Goal: Task Accomplishment & Management: Complete application form

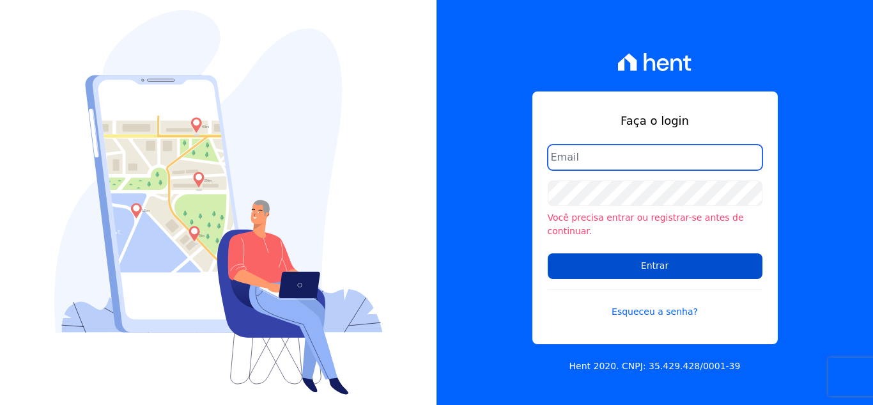
type input "[PERSON_NAME][EMAIL_ADDRESS][DOMAIN_NAME]"
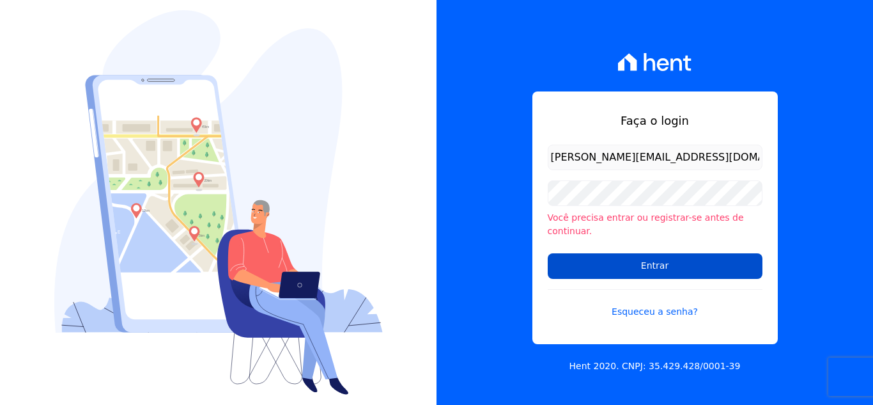
click at [651, 266] on input "Entrar" at bounding box center [655, 266] width 215 height 26
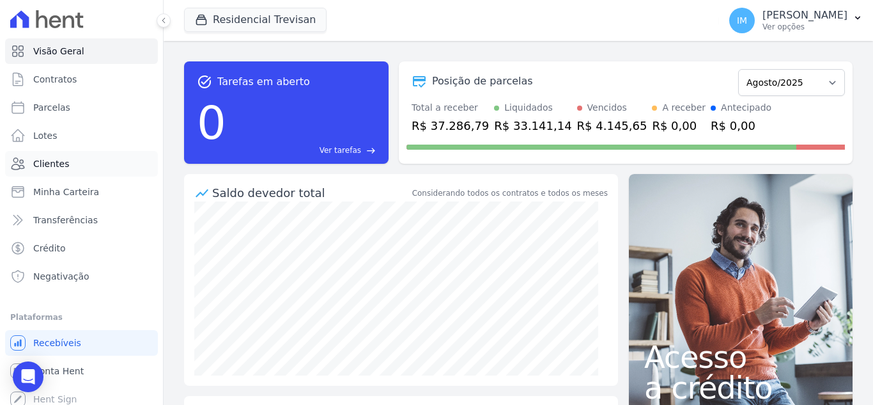
click at [52, 162] on span "Clientes" at bounding box center [51, 163] width 36 height 13
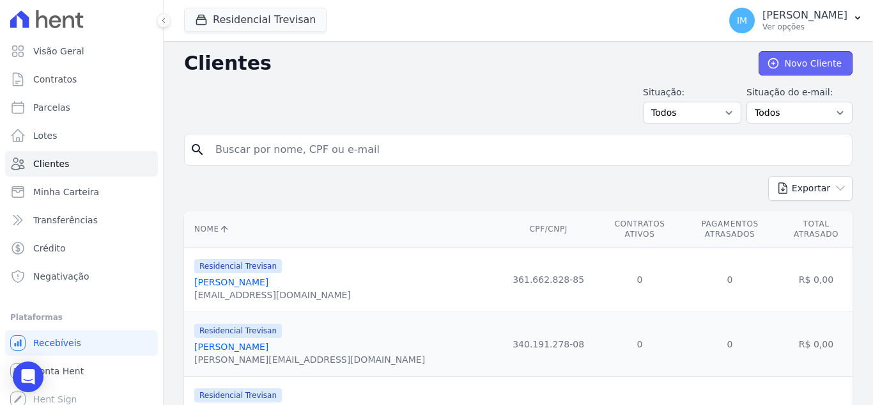
click at [814, 60] on link "Novo Cliente" at bounding box center [806, 63] width 94 height 24
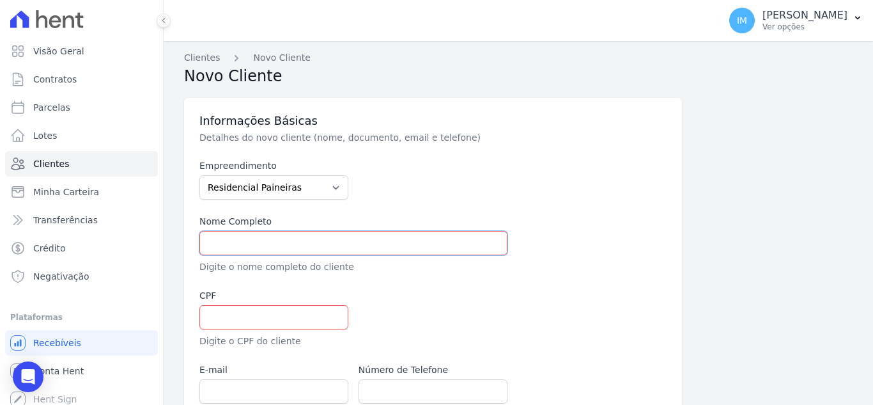
click at [225, 242] on input "text" at bounding box center [353, 243] width 308 height 24
paste input "BRUNO RISSONI BAPTISTELLA"
type input "BRUNO RISSONI BAPTISTELLA"
click at [218, 320] on input "text" at bounding box center [273, 317] width 149 height 24
paste input "360.540.738-26"
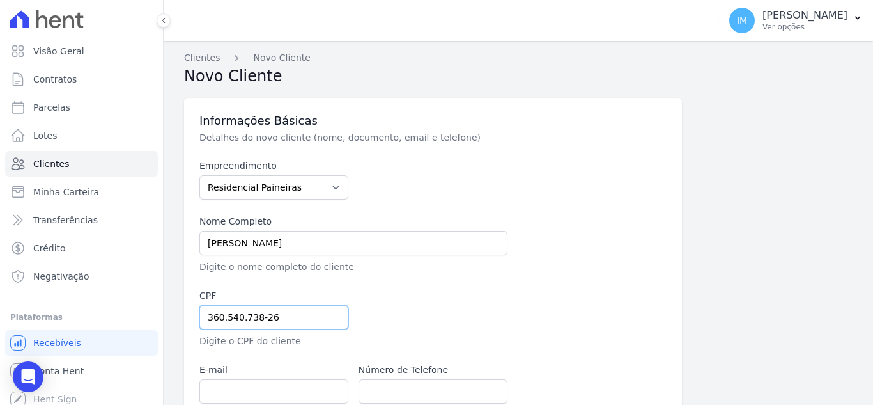
type input "360.540.738-26"
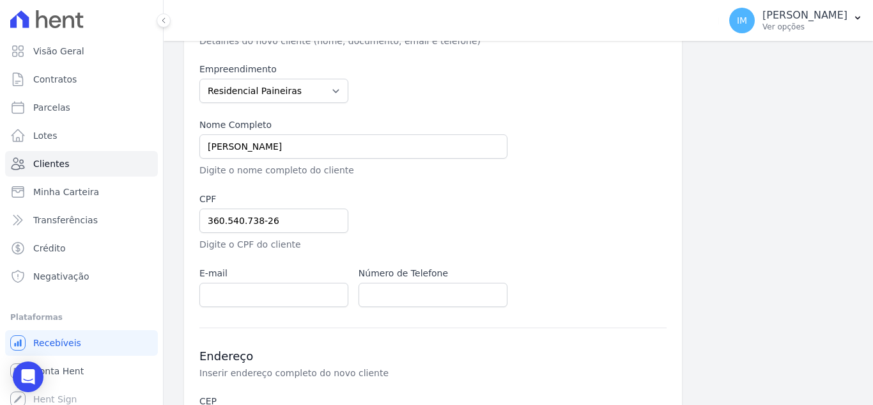
scroll to position [149, 0]
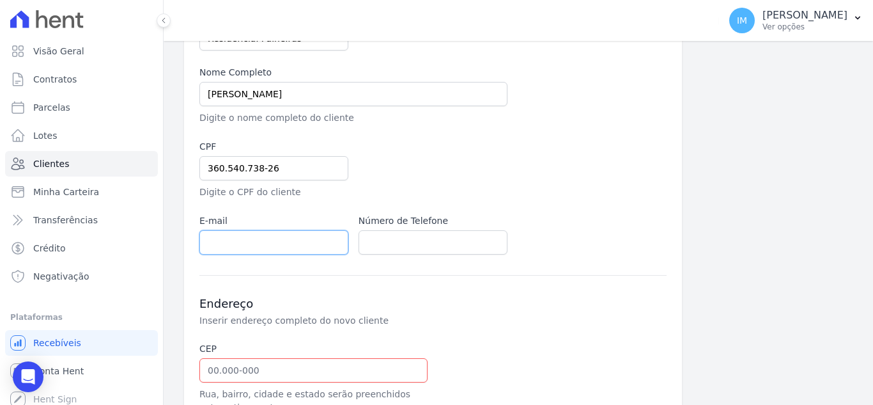
click at [288, 237] on input "email" at bounding box center [273, 242] width 149 height 24
paste input "BRIBAP@GMAIL.COM"
type input "BRIBAP@GMAIL.COM"
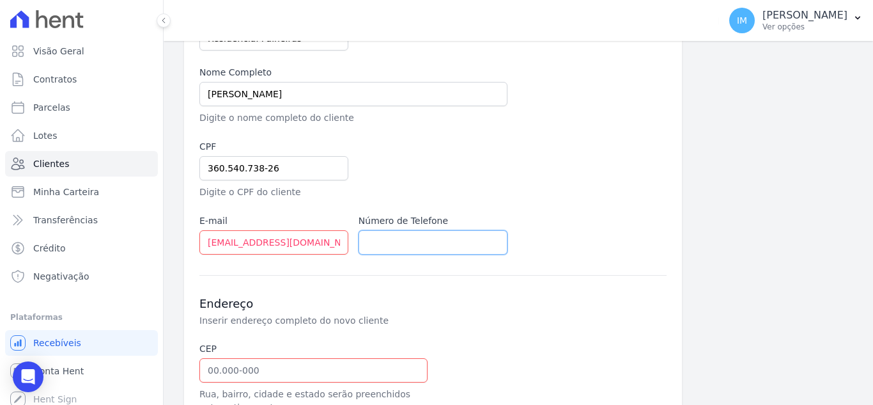
click at [413, 244] on input "text" at bounding box center [433, 242] width 149 height 24
paste input "(19) 99391 7880"
type input "(19) 99391 7880"
click at [275, 369] on input "text" at bounding box center [313, 370] width 228 height 24
paste input "13.360-000"
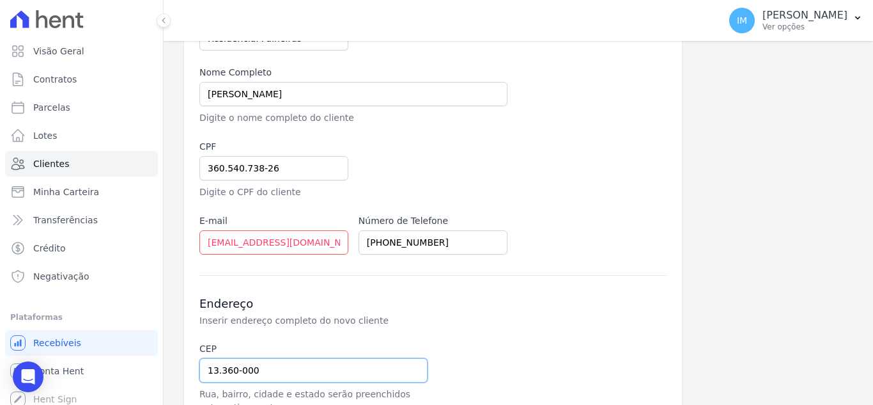
type input "13.360-000"
type input "Capivari"
select select "SP"
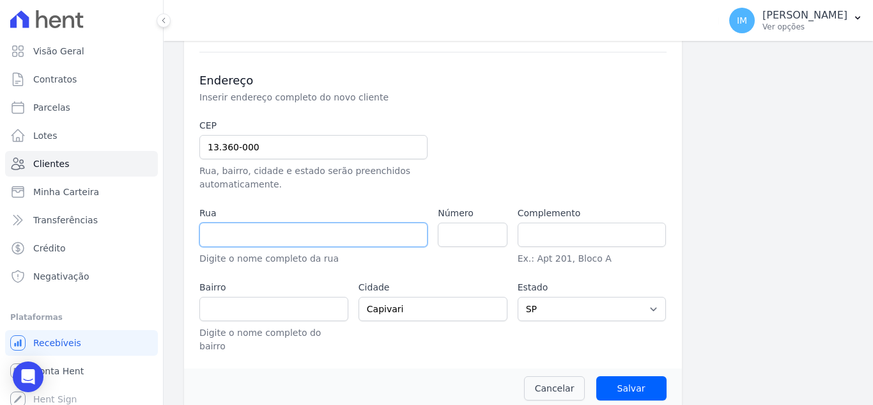
click at [327, 234] on input "text" at bounding box center [313, 234] width 228 height 24
paste input "RUA FAUSTINA FRANCHI ANNICCHINO"
drag, startPoint x: 228, startPoint y: 234, endPoint x: 184, endPoint y: 235, distance: 44.1
click at [184, 235] on div "Informações Básicas Detalhes do novo cliente (nome, documento, email e telefone…" at bounding box center [433, 47] width 498 height 642
type input "FAUSTINA FRANCHI ANNICCHINO"
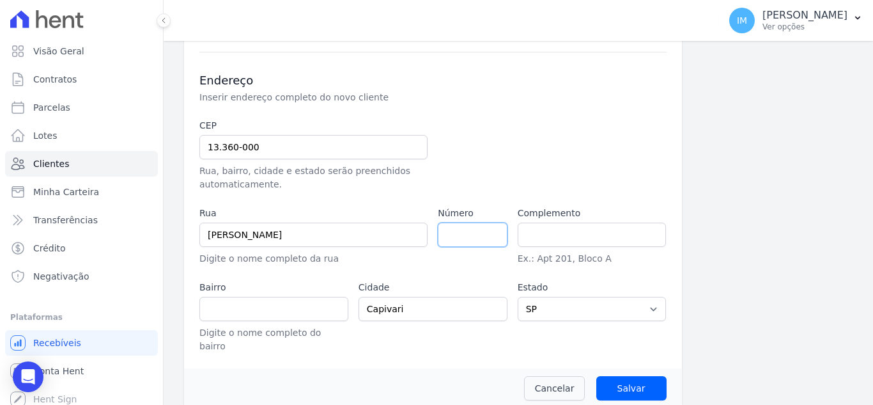
click at [449, 229] on input "number" at bounding box center [472, 234] width 69 height 24
type input "325"
click at [260, 311] on input "text" at bounding box center [273, 309] width 149 height 24
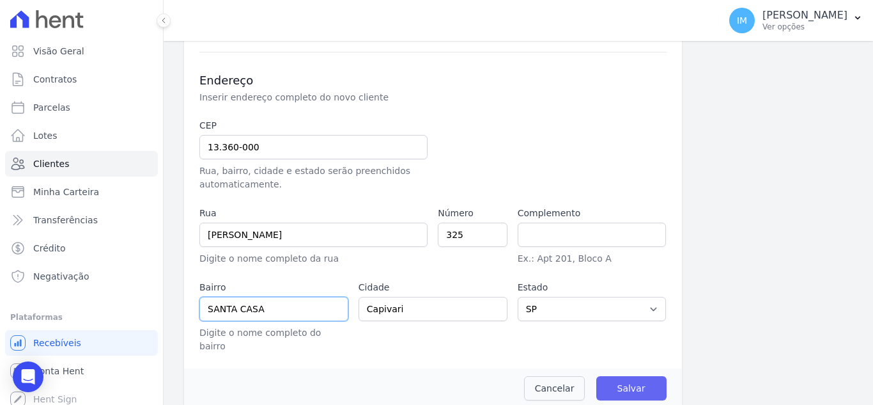
type input "SANTA CASA"
click at [635, 376] on input "Salvar" at bounding box center [631, 388] width 70 height 24
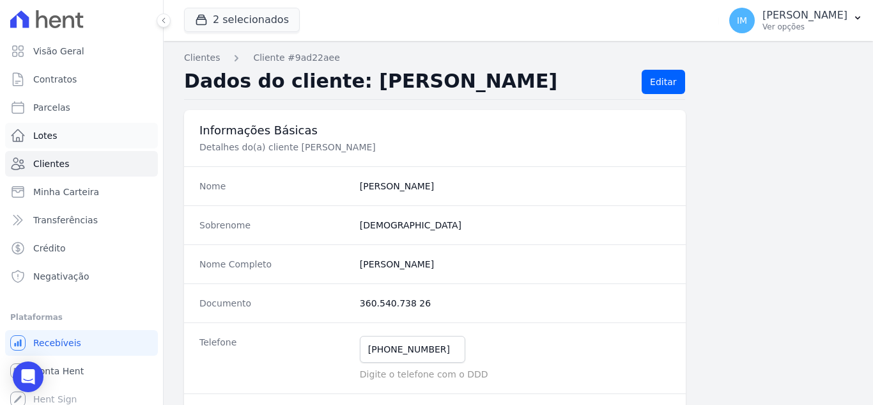
click at [49, 134] on span "Lotes" at bounding box center [45, 135] width 24 height 13
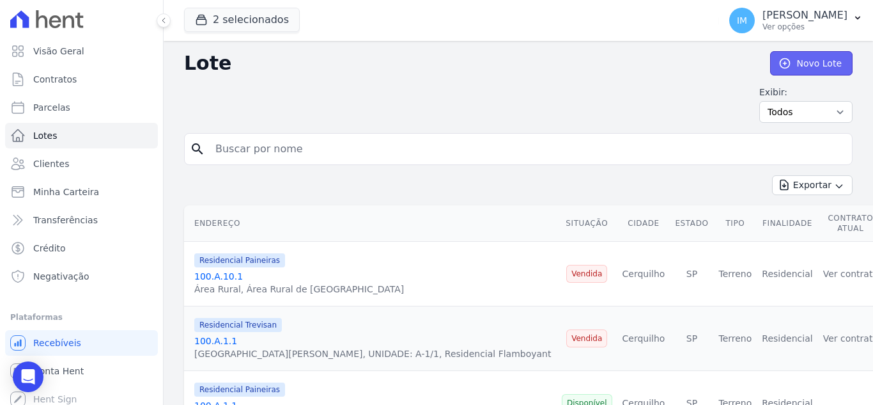
click at [802, 59] on link "Novo Lote" at bounding box center [811, 63] width 82 height 24
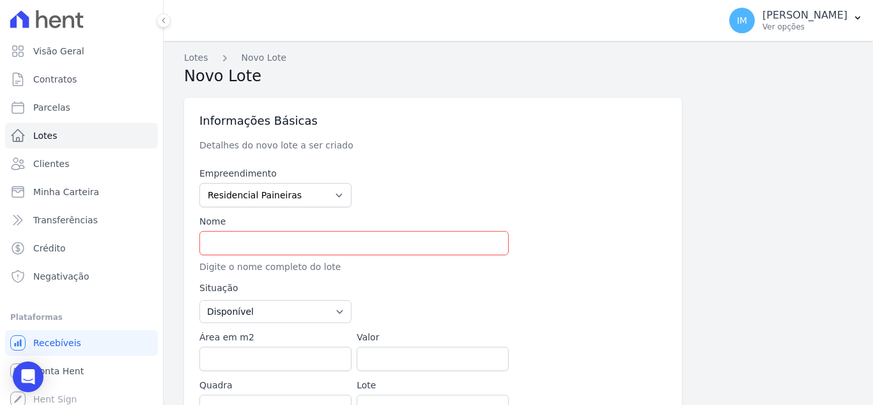
type input "Área Rural"
type input "Área Rural de Cerquilho"
type input "Cerquilho"
select select "SP"
click at [299, 245] on input "text" at bounding box center [353, 243] width 309 height 24
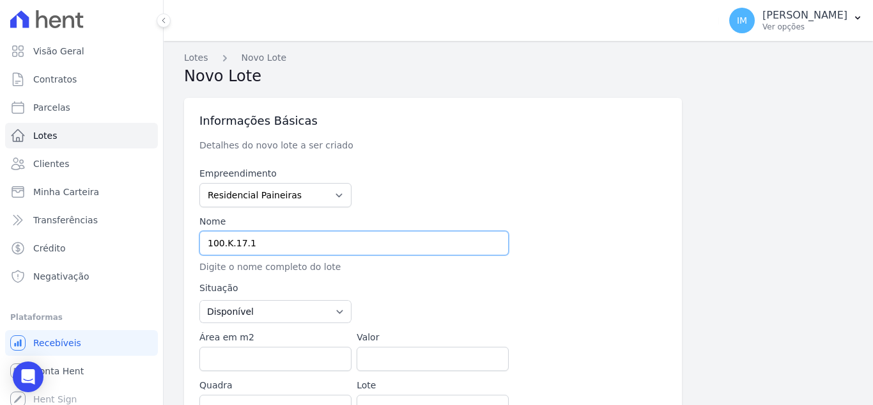
type input "100.K.17.1"
click at [252, 353] on input "Área em m2" at bounding box center [275, 358] width 152 height 24
paste input "1055.93"
type input "1055.93"
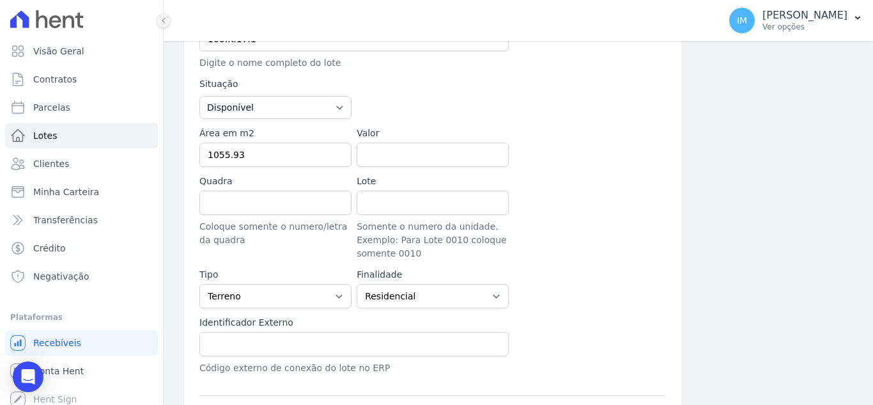
scroll to position [202, 0]
click at [226, 198] on input "Quadra" at bounding box center [275, 204] width 152 height 24
type input "K"
click at [379, 206] on input "Lote" at bounding box center [433, 204] width 152 height 24
type input "17"
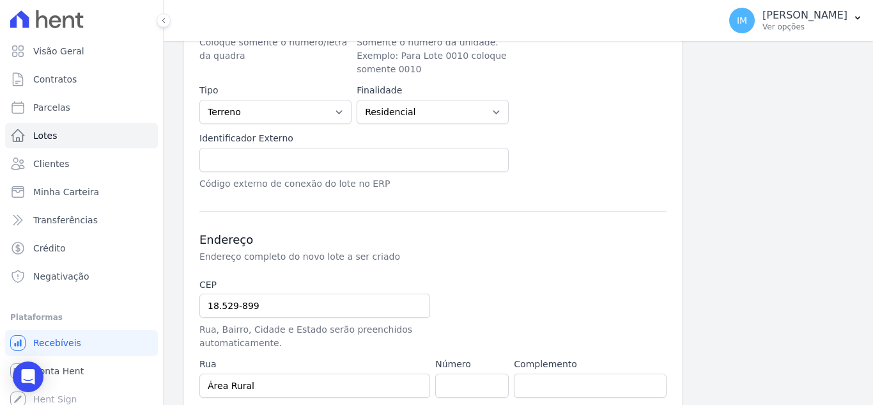
scroll to position [389, 0]
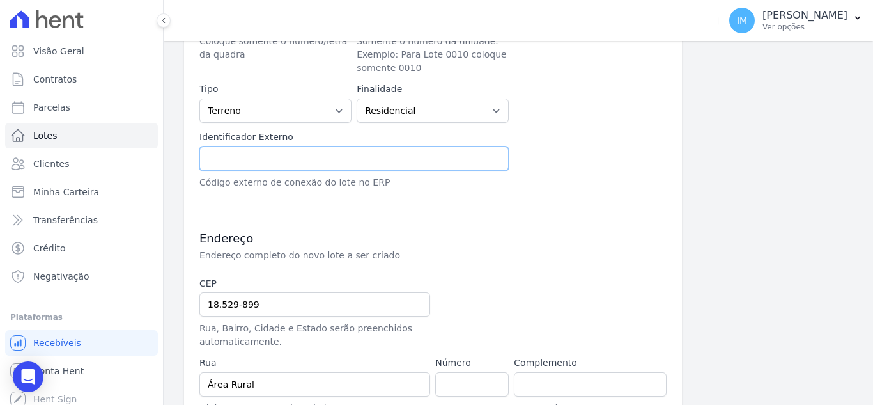
click at [282, 157] on input "text" at bounding box center [353, 158] width 309 height 24
type input "100.K.17.1"
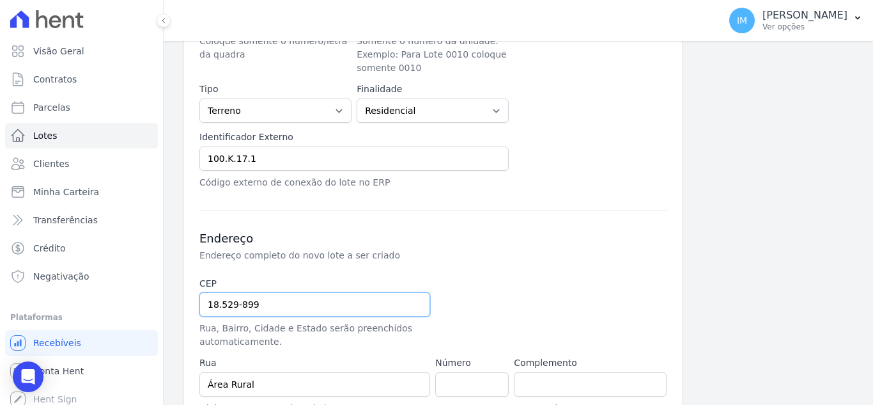
click at [295, 304] on input "18.529-899" at bounding box center [314, 304] width 231 height 24
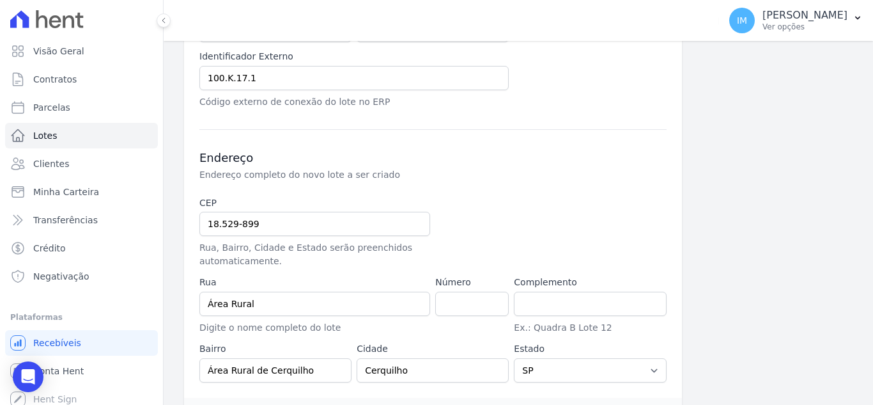
scroll to position [513, 0]
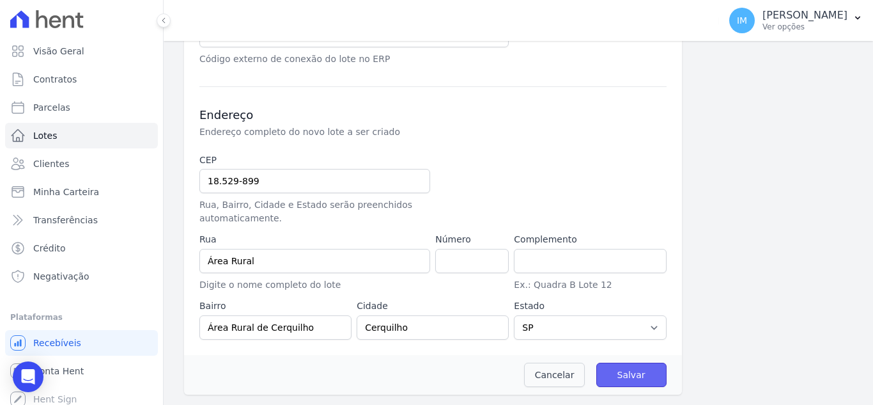
click at [625, 376] on input "Salvar" at bounding box center [631, 374] width 70 height 24
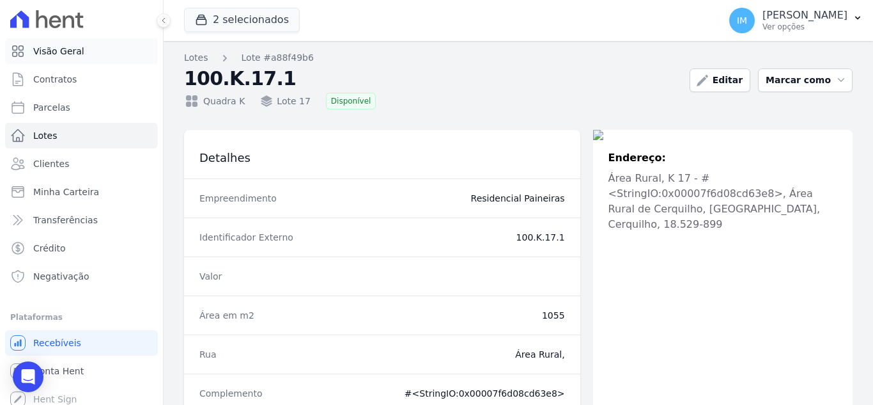
click at [53, 51] on span "Visão Geral" at bounding box center [58, 51] width 51 height 13
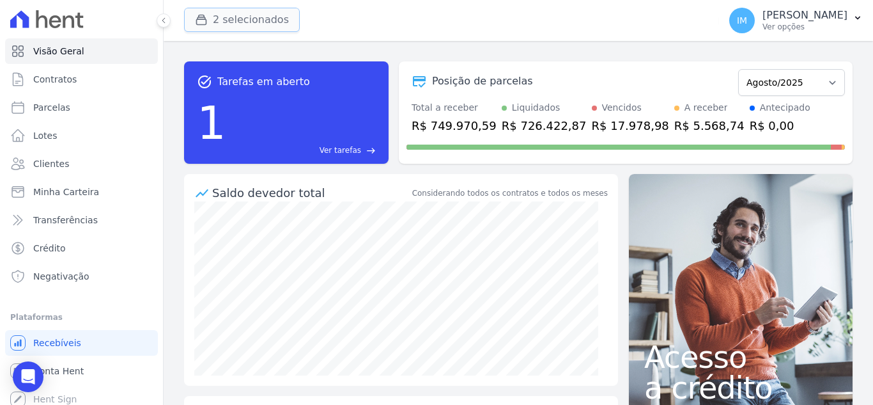
click at [236, 23] on button "2 selecionados" at bounding box center [242, 20] width 116 height 24
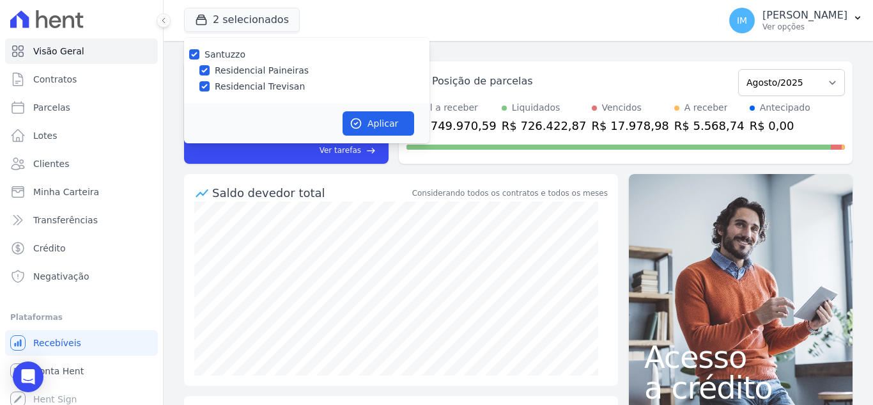
click at [261, 67] on label "Residencial Paineiras" at bounding box center [262, 70] width 94 height 13
click at [210, 67] on input "Residencial Paineiras" at bounding box center [204, 70] width 10 height 10
checkbox input "false"
click at [391, 122] on button "Aplicar" at bounding box center [379, 123] width 72 height 24
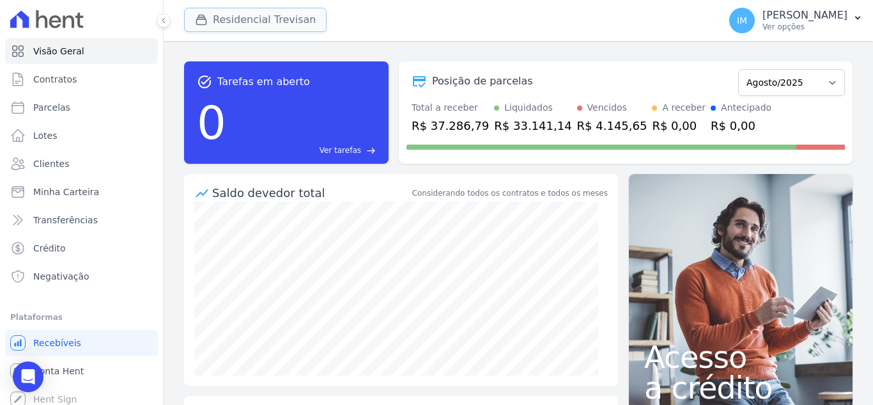
click at [279, 18] on button "Residencial Trevisan" at bounding box center [255, 20] width 143 height 24
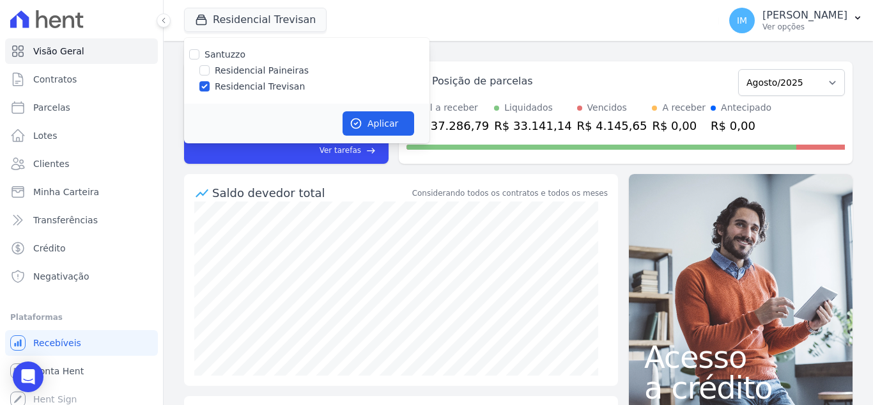
click at [261, 67] on label "Residencial Paineiras" at bounding box center [262, 70] width 94 height 13
click at [210, 67] on input "Residencial Paineiras" at bounding box center [204, 70] width 10 height 10
checkbox input "true"
click at [262, 86] on label "Residencial Trevisan" at bounding box center [260, 86] width 90 height 13
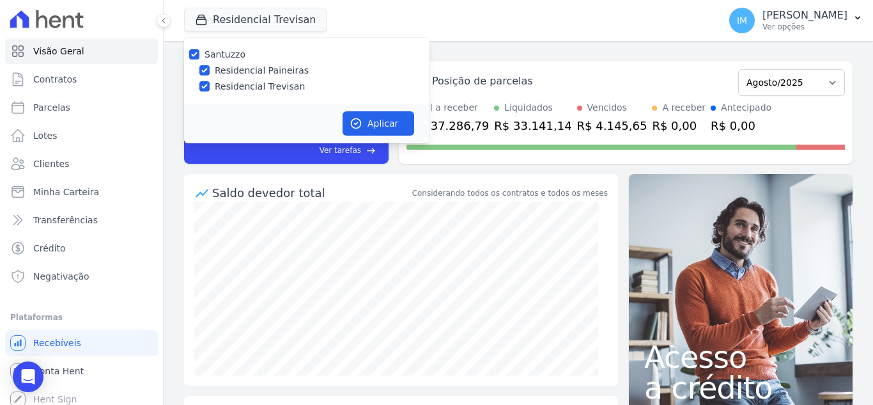
click at [210, 86] on input "Residencial Trevisan" at bounding box center [204, 86] width 10 height 10
checkbox input "false"
click at [389, 114] on button "Aplicar" at bounding box center [379, 123] width 72 height 24
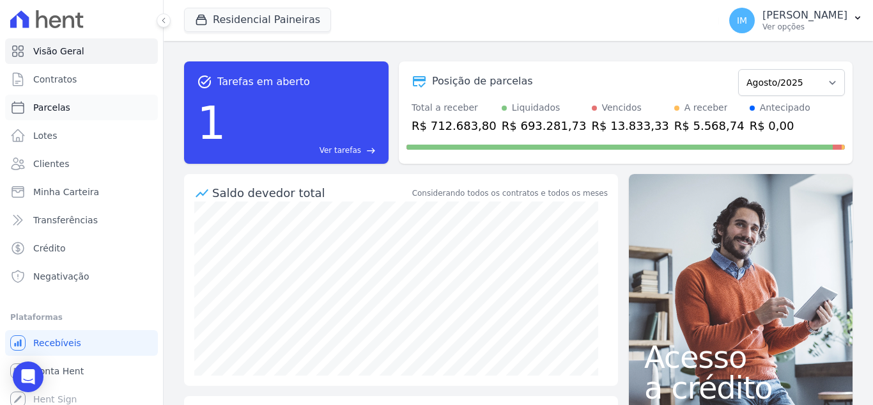
click at [49, 110] on span "Parcelas" at bounding box center [51, 107] width 37 height 13
select select
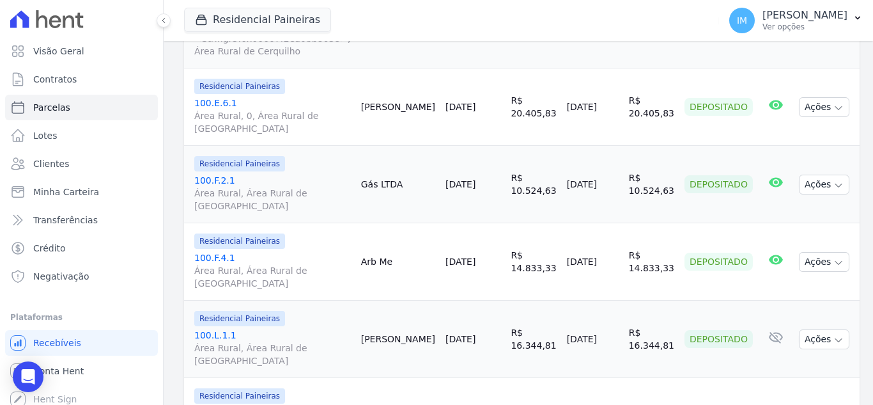
scroll to position [1870, 0]
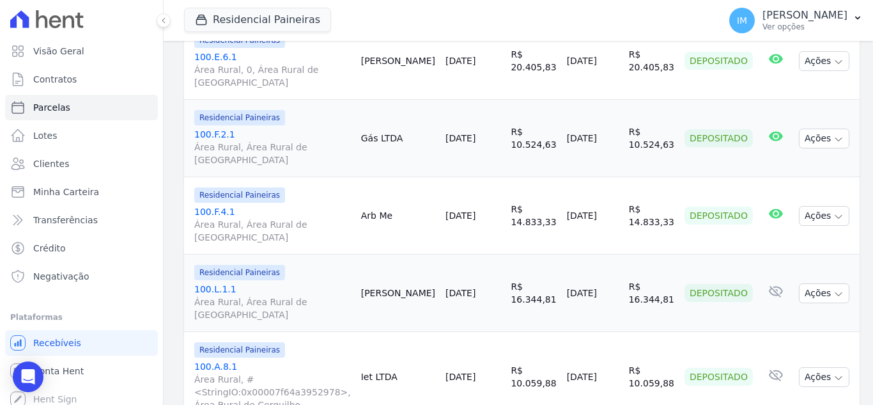
select select
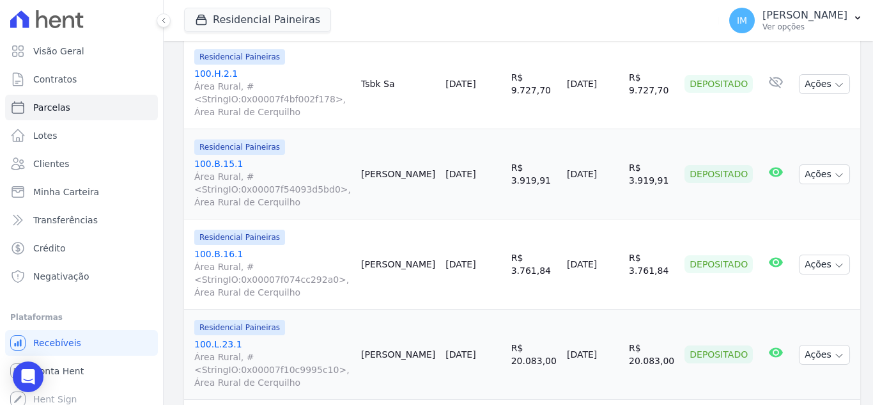
scroll to position [1930, 0]
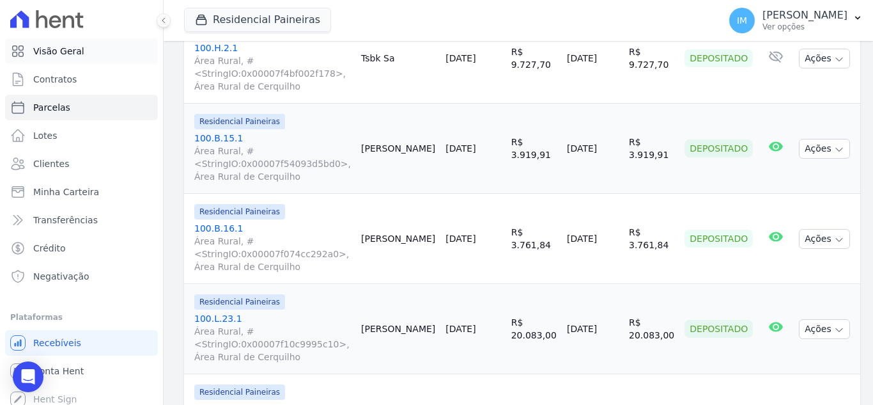
click at [48, 51] on span "Visão Geral" at bounding box center [58, 51] width 51 height 13
